Goal: Information Seeking & Learning: Learn about a topic

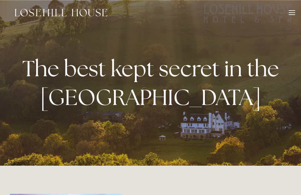
click at [291, 11] on div at bounding box center [292, 13] width 6 height 6
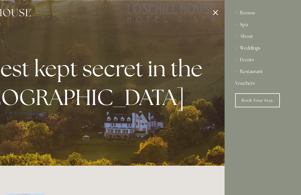
click at [255, 37] on div "About" at bounding box center [262, 37] width 55 height 12
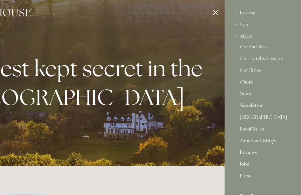
click at [279, 58] on link "Our Hotel & History" at bounding box center [263, 59] width 46 height 7
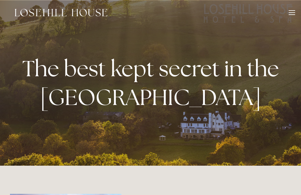
click at [294, 16] on div at bounding box center [292, 13] width 6 height 6
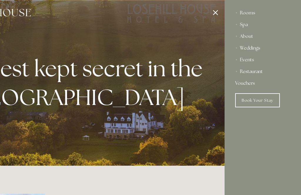
click at [257, 10] on div "Rooms" at bounding box center [262, 13] width 55 height 12
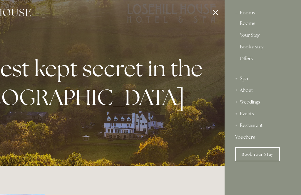
click at [251, 15] on div "Rooms" at bounding box center [262, 13] width 55 height 12
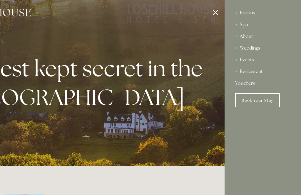
click at [251, 12] on div "Rooms" at bounding box center [262, 13] width 55 height 12
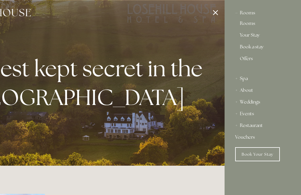
click at [254, 24] on link "Rooms" at bounding box center [263, 24] width 46 height 7
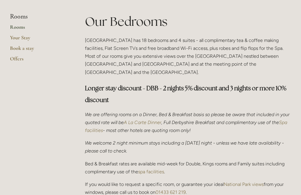
scroll to position [139, 0]
